Goal: Transaction & Acquisition: Purchase product/service

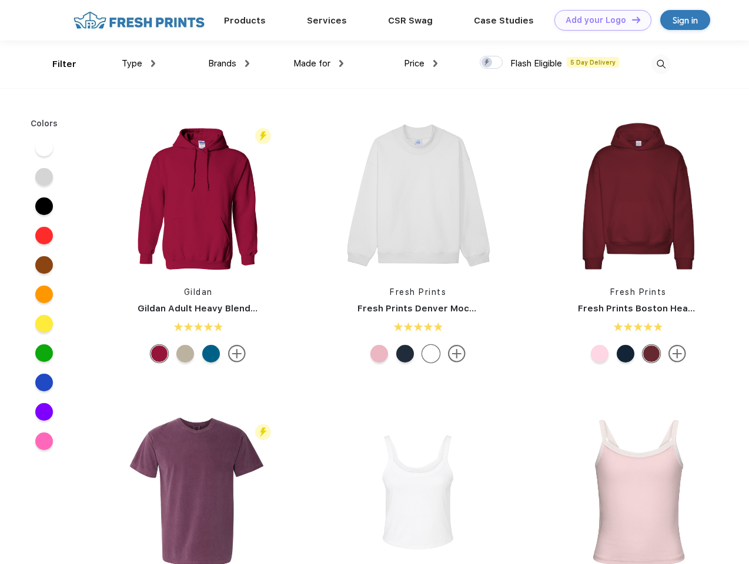
click at [598, 20] on link "Add your Logo Design Tool" at bounding box center [602, 20] width 97 height 21
click at [0, 0] on div "Design Tool" at bounding box center [0, 0] width 0 height 0
click at [631, 19] on link "Add your Logo Design Tool" at bounding box center [602, 20] width 97 height 21
click at [56, 64] on div "Filter" at bounding box center [64, 65] width 24 height 14
click at [139, 63] on span "Type" at bounding box center [132, 63] width 21 height 11
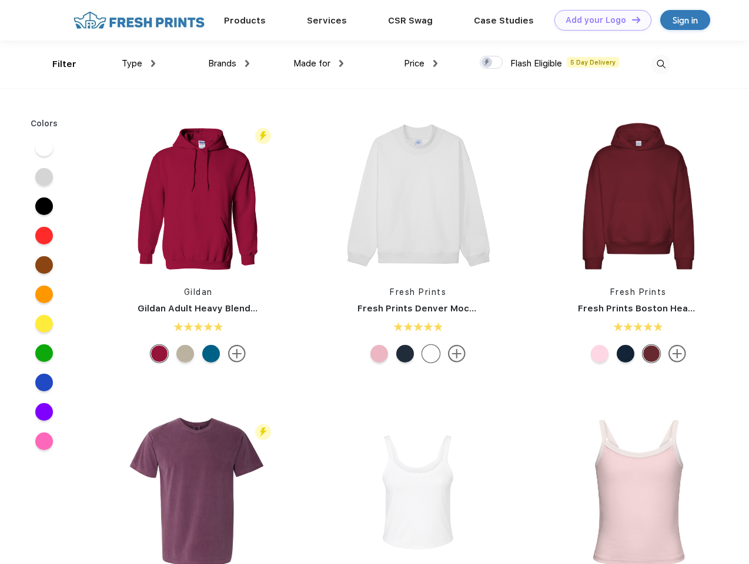
click at [229, 63] on span "Brands" at bounding box center [222, 63] width 28 height 11
click at [319, 63] on span "Made for" at bounding box center [311, 63] width 37 height 11
click at [421, 63] on span "Price" at bounding box center [414, 63] width 21 height 11
click at [491, 63] on div at bounding box center [491, 62] width 23 height 13
click at [487, 63] on input "checkbox" at bounding box center [484, 59] width 8 height 8
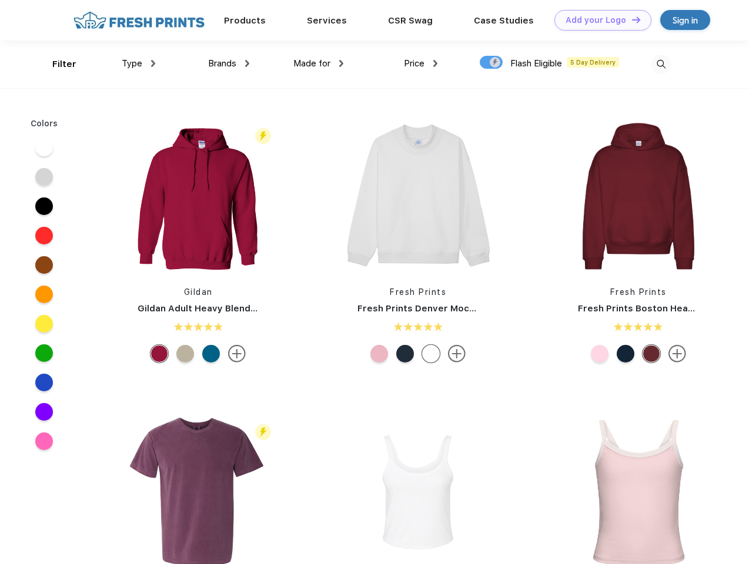
click at [661, 64] on img at bounding box center [660, 64] width 19 height 19
